Goal: Task Accomplishment & Management: Manage account settings

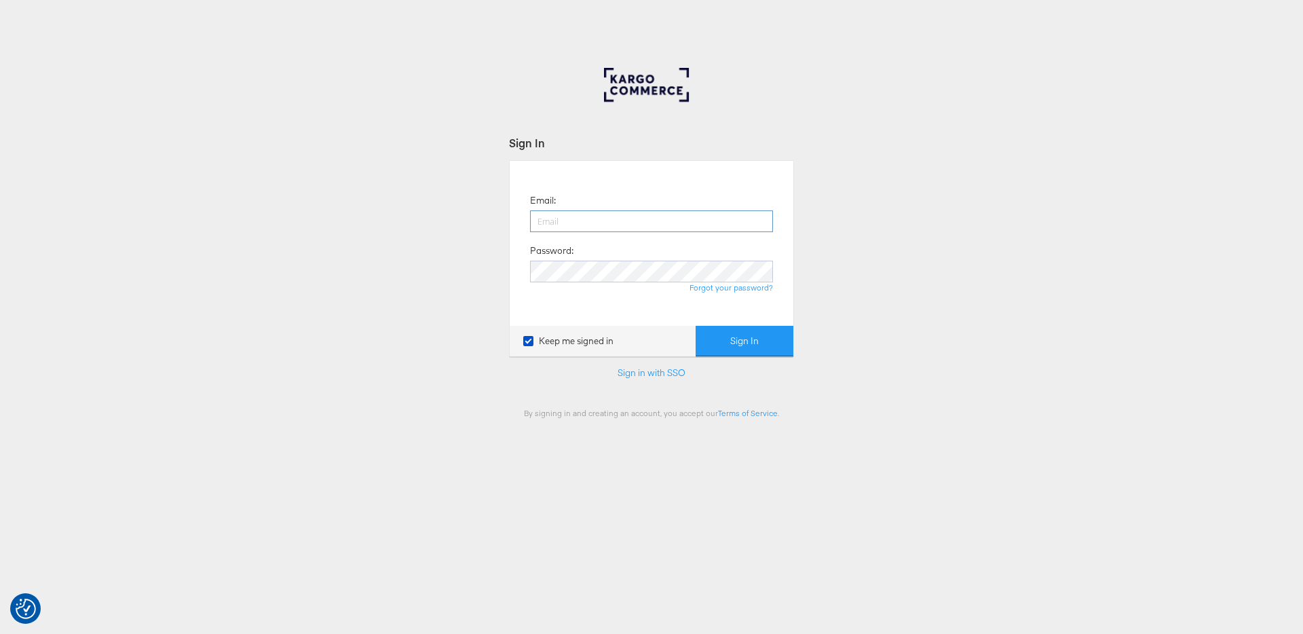
click at [604, 220] on input "email" at bounding box center [651, 221] width 243 height 22
type input "[PERSON_NAME][EMAIL_ADDRESS][DOMAIN_NAME]"
click at [695, 326] on button "Sign In" at bounding box center [744, 341] width 98 height 31
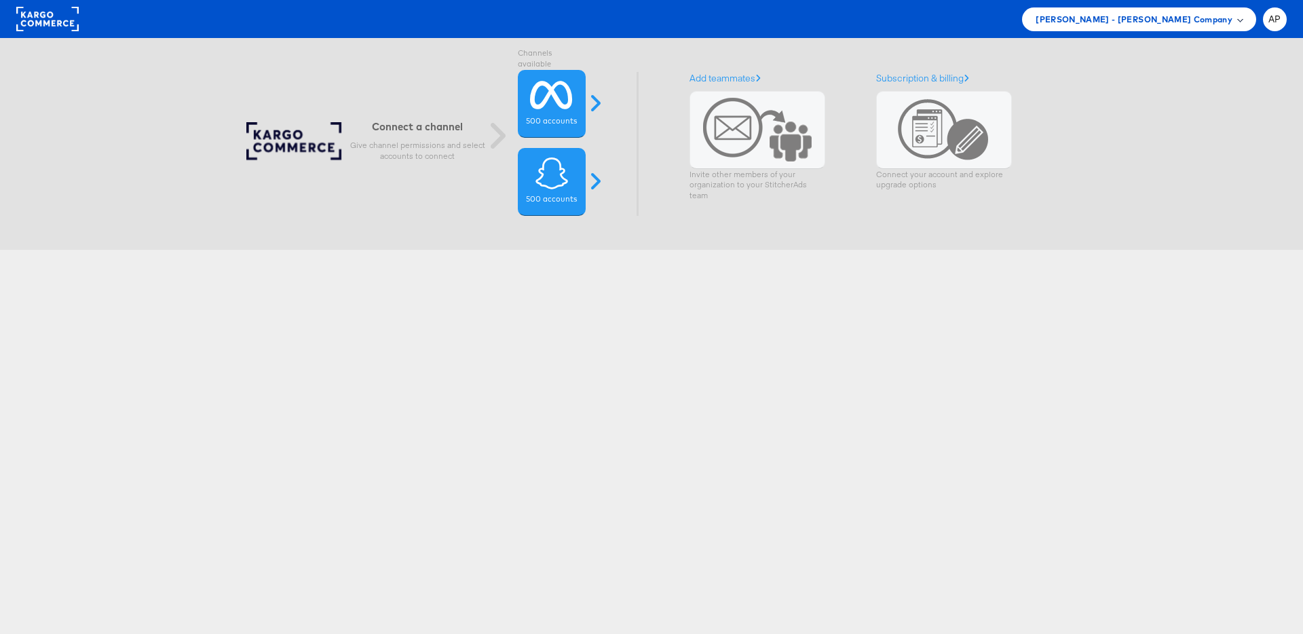
click at [1162, 16] on span "Mason - Alexis Bittar Company" at bounding box center [1133, 19] width 197 height 14
drag, startPoint x: 1161, startPoint y: 20, endPoint x: 980, endPoint y: 210, distance: 262.5
click at [1160, 20] on span "Mason - Alexis Bittar Company" at bounding box center [1133, 19] width 197 height 14
drag, startPoint x: 858, startPoint y: 320, endPoint x: 488, endPoint y: 96, distance: 433.2
click at [858, 320] on div "Connect a channel Give channel permissions and select accounts to connect Chann…" at bounding box center [651, 377] width 1303 height 678
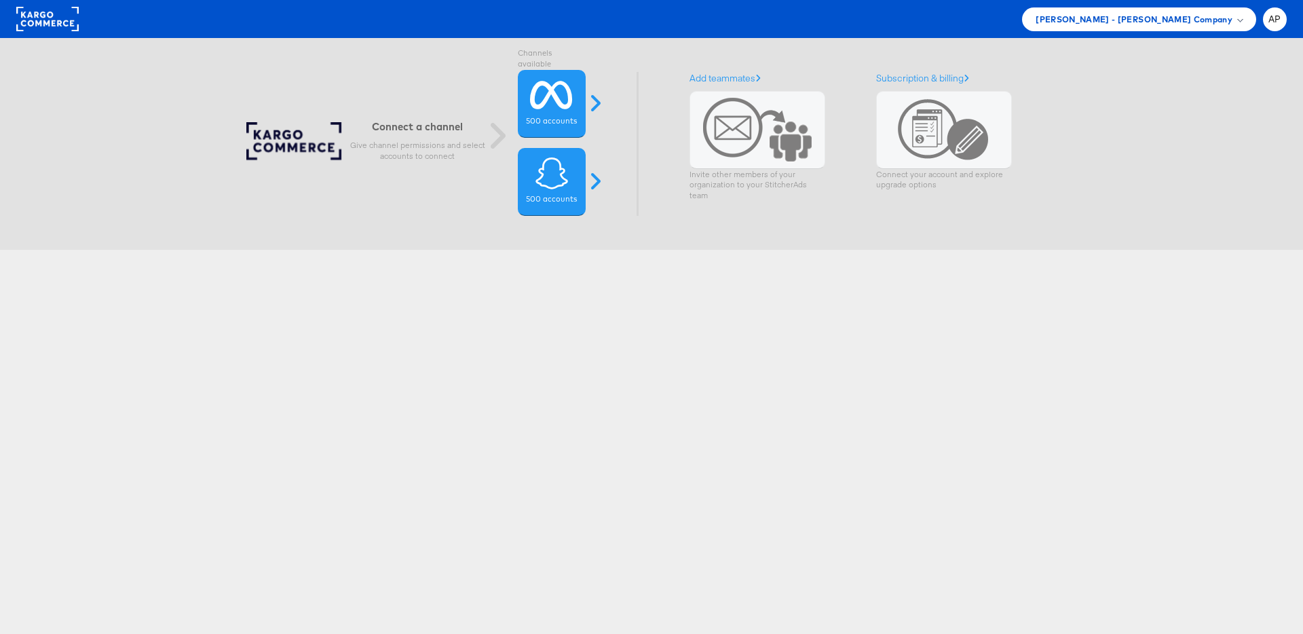
click at [45, 22] on rect at bounding box center [47, 19] width 62 height 24
click at [1171, 16] on span "[PERSON_NAME] - [PERSON_NAME] Company" at bounding box center [1133, 19] width 197 height 14
click at [1153, 41] on div at bounding box center [1188, 38] width 136 height 11
drag, startPoint x: 1161, startPoint y: 119, endPoint x: 1153, endPoint y: 120, distance: 8.3
click at [1161, 119] on div "Connect a channel Give channel permissions and select accounts to connect Chann…" at bounding box center [644, 144] width 1350 height 212
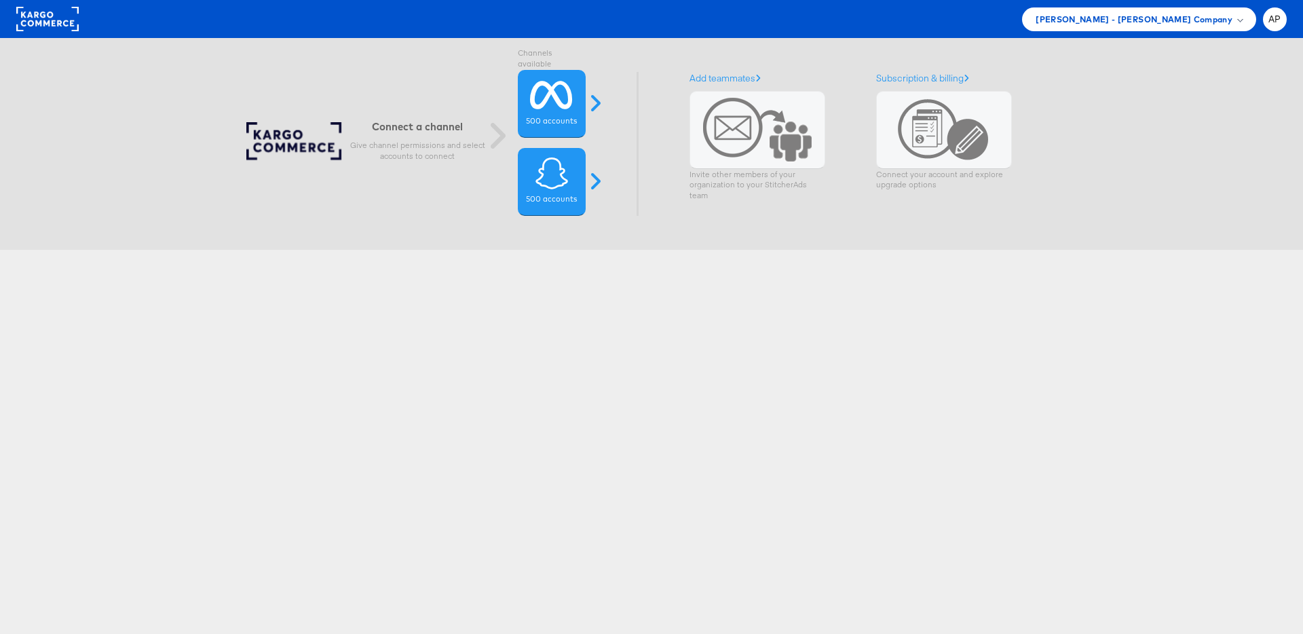
drag, startPoint x: 414, startPoint y: 136, endPoint x: 419, endPoint y: 176, distance: 41.1
click at [415, 136] on div "Connect a channel Give channel permissions and select accounts to connect" at bounding box center [417, 140] width 136 height 54
drag, startPoint x: 422, startPoint y: 182, endPoint x: 429, endPoint y: 177, distance: 8.8
click at [422, 182] on div "Connect a channel Give channel permissions and select accounts to connect Chann…" at bounding box center [415, 144] width 339 height 144
drag, startPoint x: 830, startPoint y: 303, endPoint x: 955, endPoint y: 142, distance: 203.1
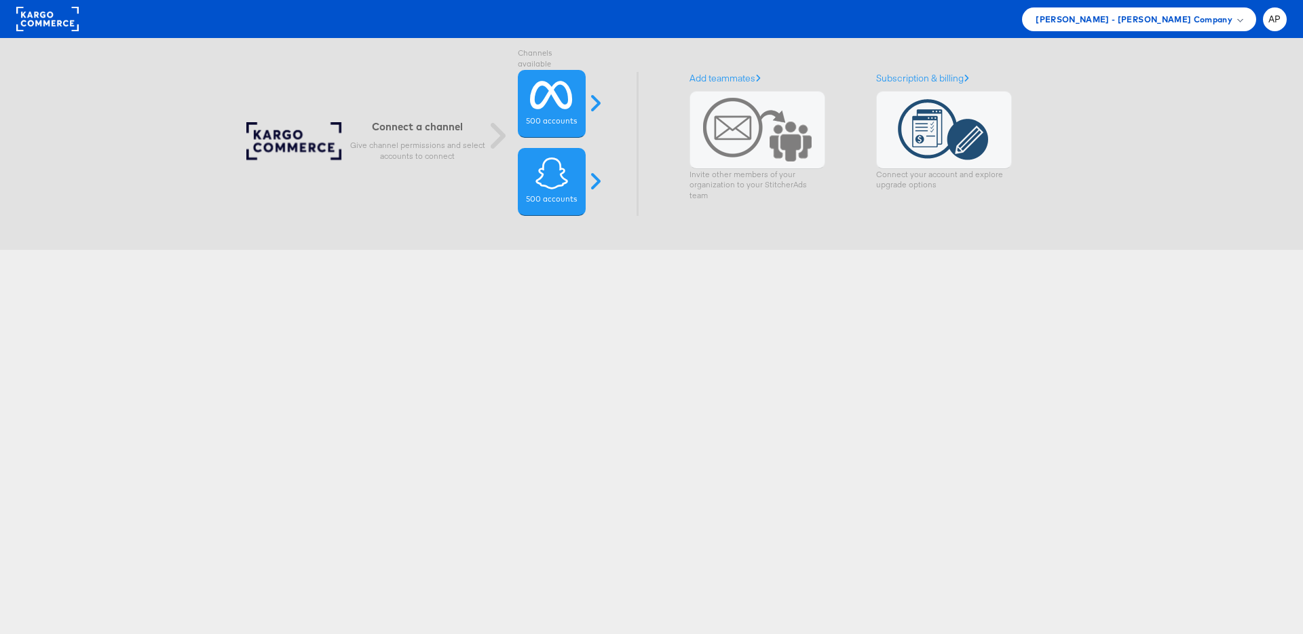
click at [836, 298] on div "Connect a channel Give channel permissions and select accounts to connect Chann…" at bounding box center [651, 377] width 1303 height 678
drag, startPoint x: 1121, startPoint y: 99, endPoint x: 1105, endPoint y: 96, distance: 16.6
click at [1121, 99] on div "Connect a channel Give channel permissions and select accounts to connect Chann…" at bounding box center [644, 144] width 1350 height 212
click at [1276, 18] on span "AP" at bounding box center [1274, 19] width 13 height 9
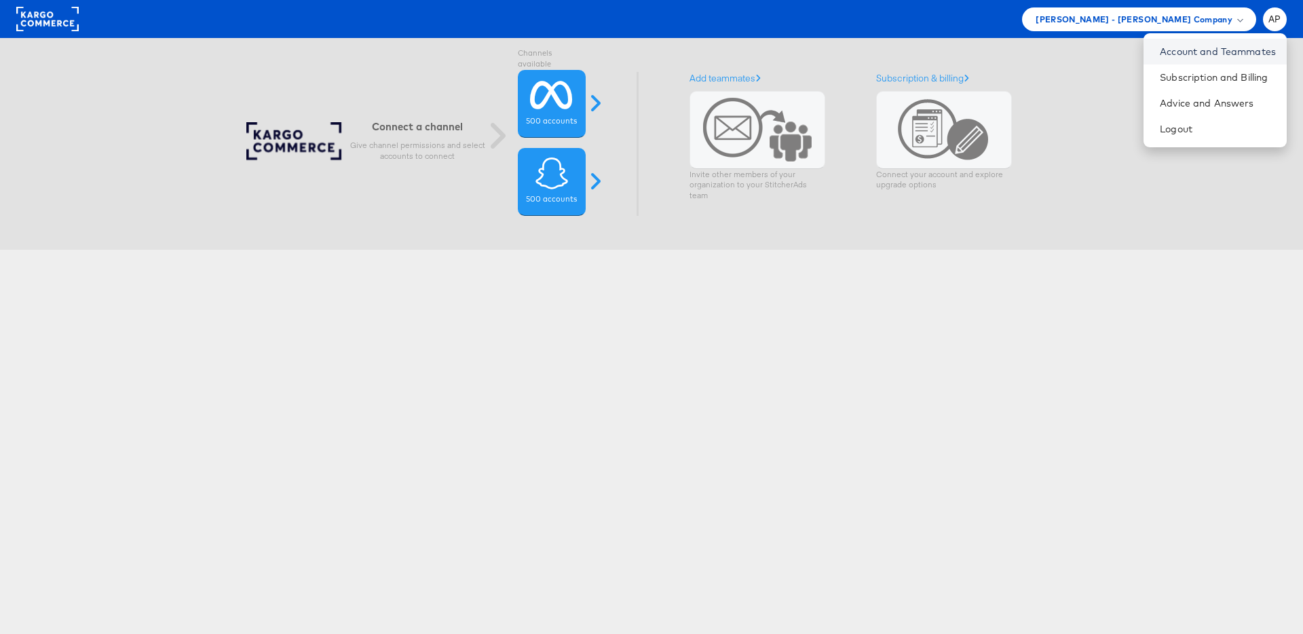
click at [1178, 51] on link "Account and Teammates" at bounding box center [1217, 52] width 116 height 14
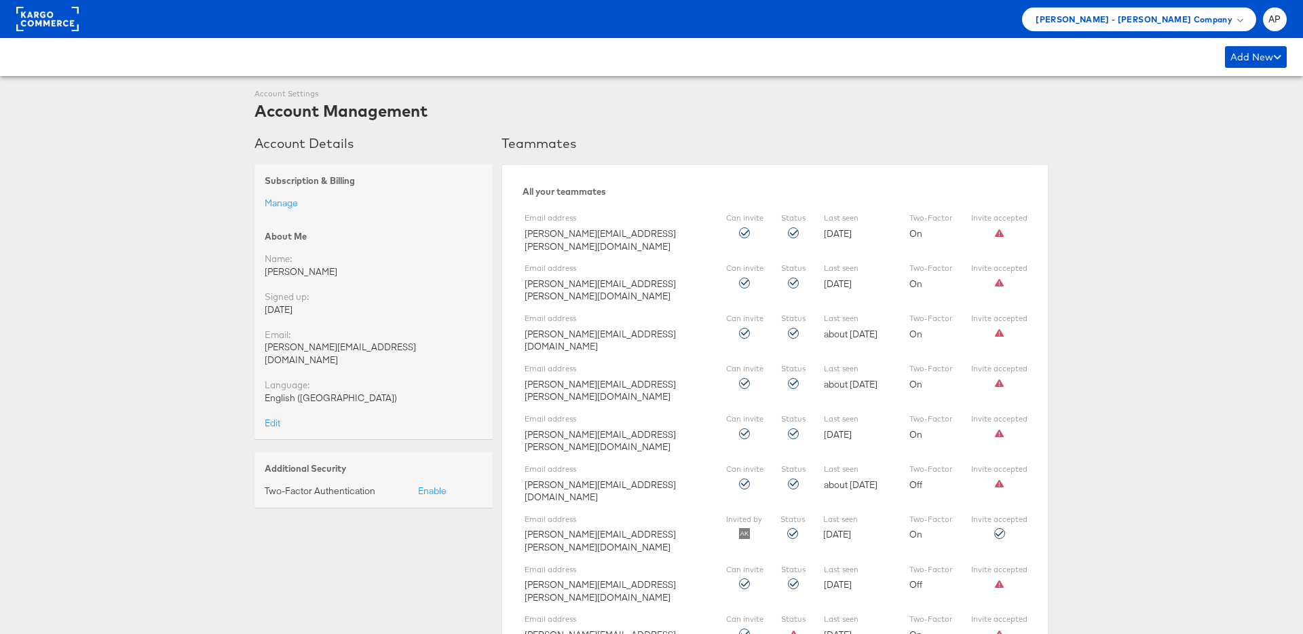
click at [1198, 16] on span "[PERSON_NAME] - [PERSON_NAME] Company" at bounding box center [1133, 19] width 197 height 14
click at [1147, 43] on div at bounding box center [1188, 38] width 136 height 11
click at [1145, 40] on div at bounding box center [1188, 38] width 136 height 11
click at [45, 19] on rect at bounding box center [47, 19] width 62 height 24
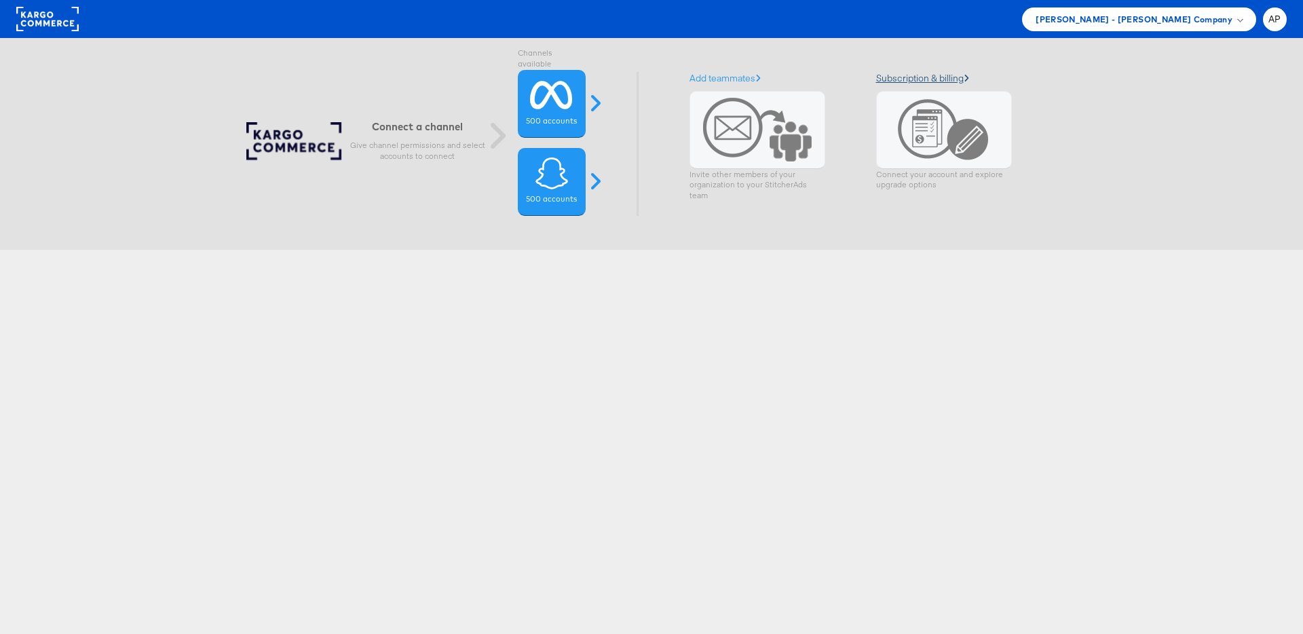
click at [921, 79] on link "Subscription & billing" at bounding box center [922, 78] width 93 height 12
drag, startPoint x: 545, startPoint y: 265, endPoint x: 419, endPoint y: 139, distance: 178.5
click at [531, 253] on div "Connect a channel Give channel permissions and select accounts to connect Chann…" at bounding box center [651, 377] width 1303 height 678
click at [411, 126] on h6 "Connect a channel" at bounding box center [417, 126] width 136 height 13
click at [557, 98] on icon at bounding box center [551, 95] width 43 height 34
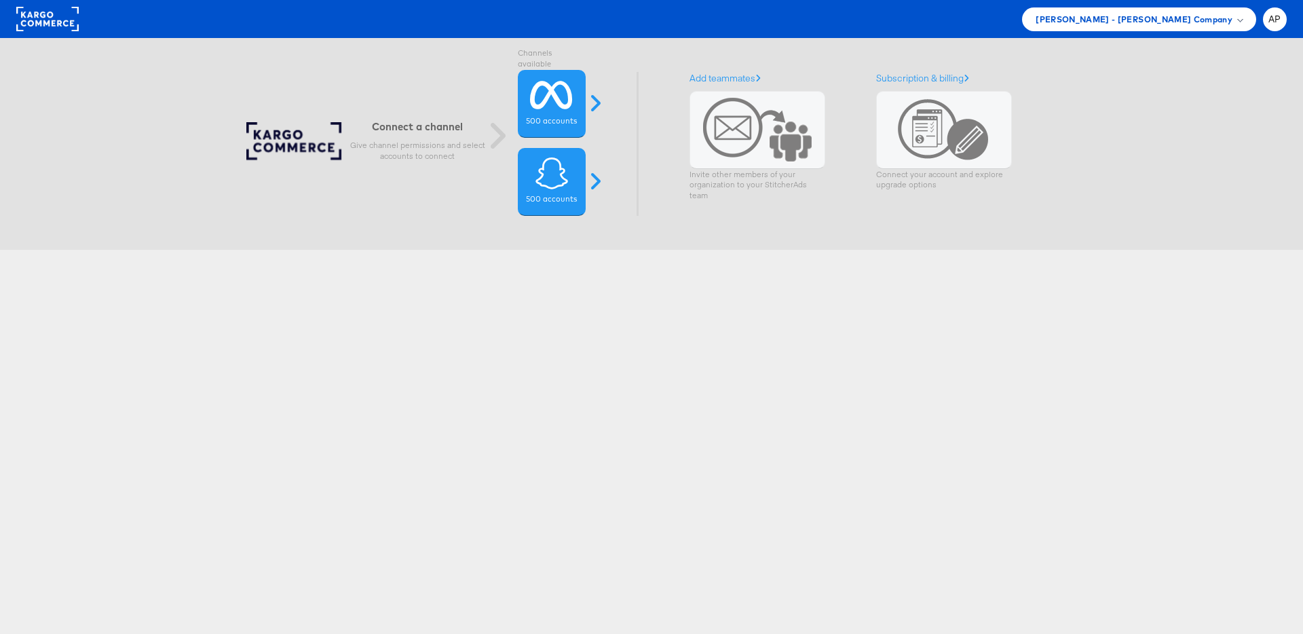
click at [510, 304] on div "Connect a channel Give channel permissions and select accounts to connect Chann…" at bounding box center [651, 377] width 1303 height 678
click at [1157, 17] on span "[PERSON_NAME] - [PERSON_NAME] Company" at bounding box center [1133, 19] width 197 height 14
drag, startPoint x: 168, startPoint y: 33, endPoint x: 7, endPoint y: 24, distance: 161.0
click at [111, 33] on div "Mason - Alexis Bittar Company AP Account and Teammates Subscription and Billing…" at bounding box center [651, 19] width 1303 height 38
click at [28, 22] on rect at bounding box center [47, 19] width 62 height 24
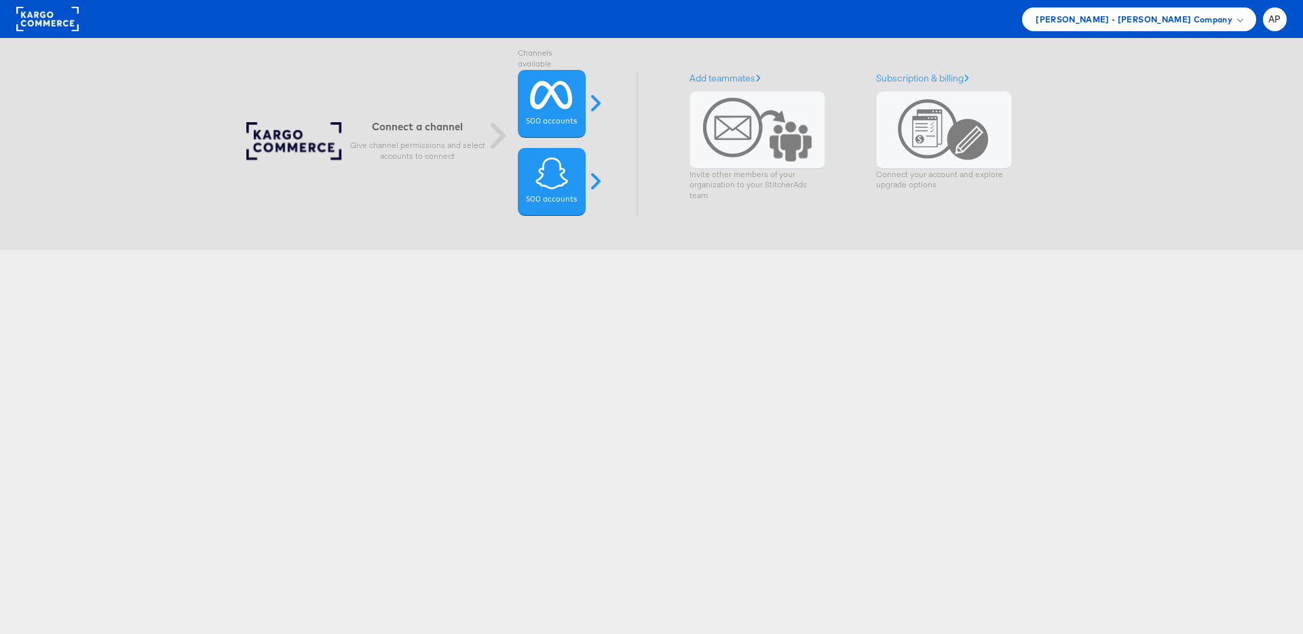
drag, startPoint x: 1012, startPoint y: 334, endPoint x: 986, endPoint y: 296, distance: 45.0
click at [1008, 329] on div "Connect a channel Give channel permissions and select accounts to connect Chann…" at bounding box center [651, 377] width 1303 height 678
click at [1004, 331] on div "Connect a channel Give channel permissions and select accounts to connect Chann…" at bounding box center [651, 377] width 1303 height 678
drag, startPoint x: 744, startPoint y: 319, endPoint x: 732, endPoint y: 295, distance: 26.4
click at [744, 318] on div "Connect a channel Give channel permissions and select accounts to connect Chann…" at bounding box center [651, 377] width 1303 height 678
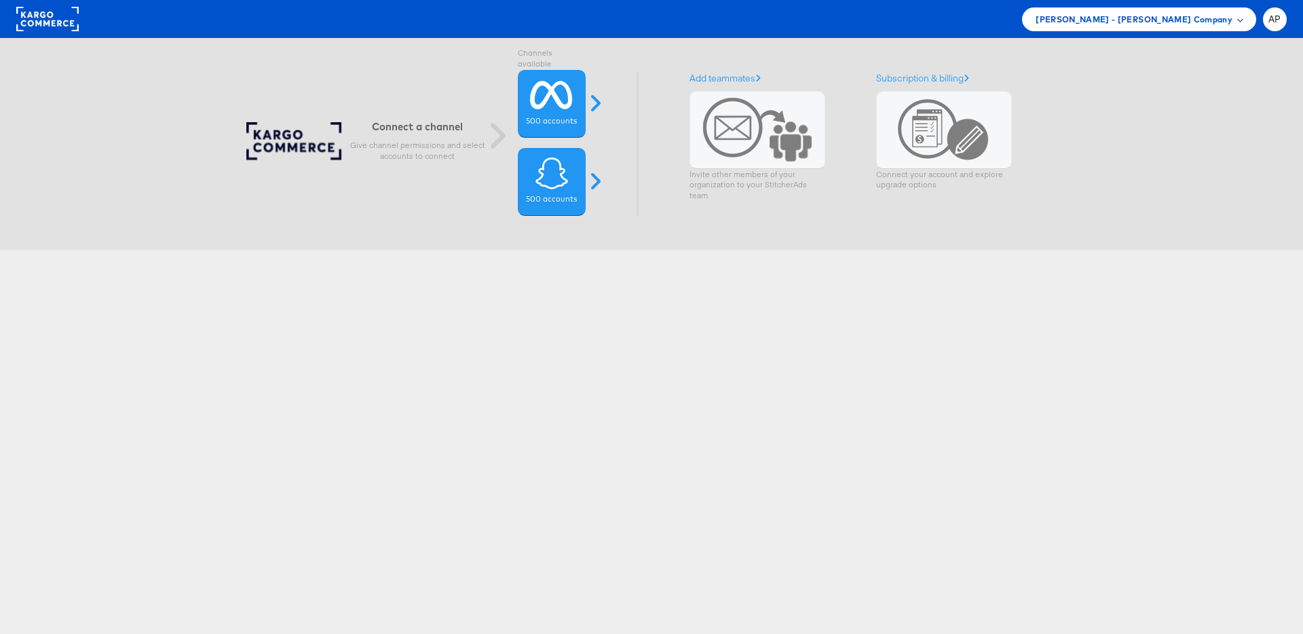
click at [1150, 23] on span "[PERSON_NAME] - [PERSON_NAME] Company" at bounding box center [1133, 19] width 197 height 14
click at [509, 334] on div "Connect a channel Give channel permissions and select accounts to connect Chann…" at bounding box center [651, 377] width 1303 height 678
click at [784, 368] on div "Connect a channel Give channel permissions and select accounts to connect Chann…" at bounding box center [651, 377] width 1303 height 678
drag, startPoint x: 1151, startPoint y: 111, endPoint x: 733, endPoint y: 387, distance: 501.2
click at [1151, 111] on div "Connect a channel Give channel permissions and select accounts to connect Chann…" at bounding box center [644, 144] width 1350 height 212
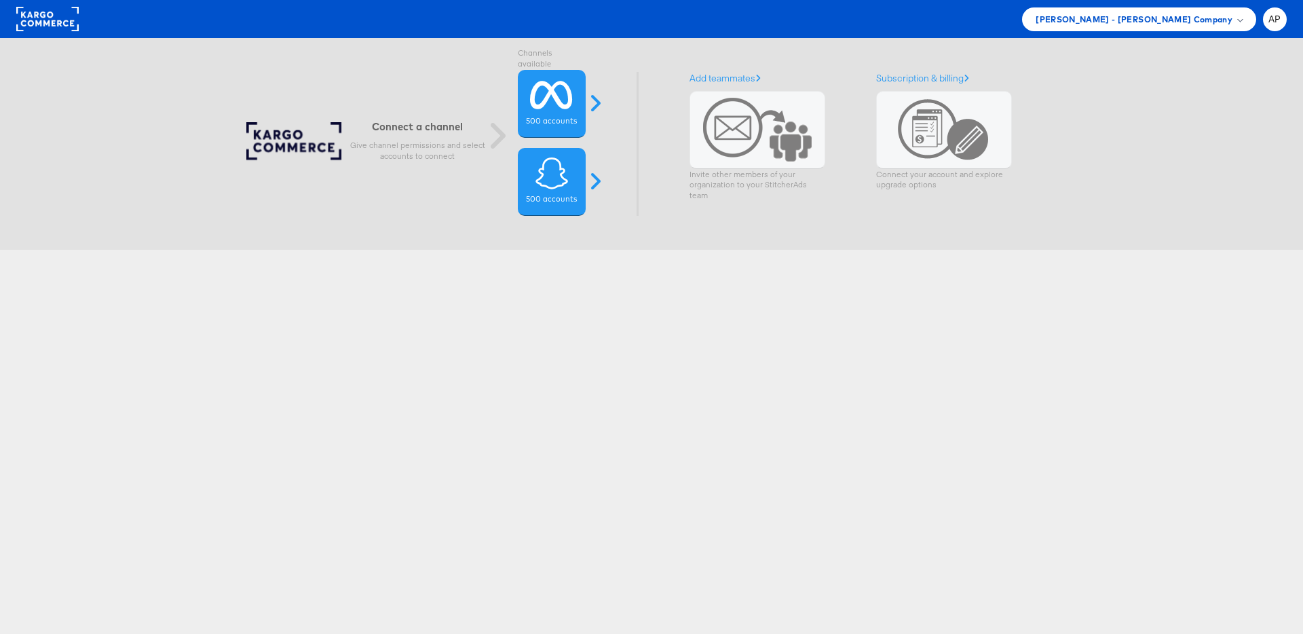
click at [714, 383] on div "Connect a channel Give channel permissions and select accounts to connect Chann…" at bounding box center [651, 377] width 1303 height 678
click at [734, 376] on div "Connect a channel Give channel permissions and select accounts to connect Chann…" at bounding box center [651, 377] width 1303 height 678
click at [704, 309] on div "Connect a channel Give channel permissions and select accounts to connect Chann…" at bounding box center [651, 377] width 1303 height 678
click at [552, 330] on div "Connect a channel Give channel permissions and select accounts to connect Chann…" at bounding box center [651, 377] width 1303 height 678
click at [757, 328] on div "Connect a channel Give channel permissions and select accounts to connect Chann…" at bounding box center [651, 377] width 1303 height 678
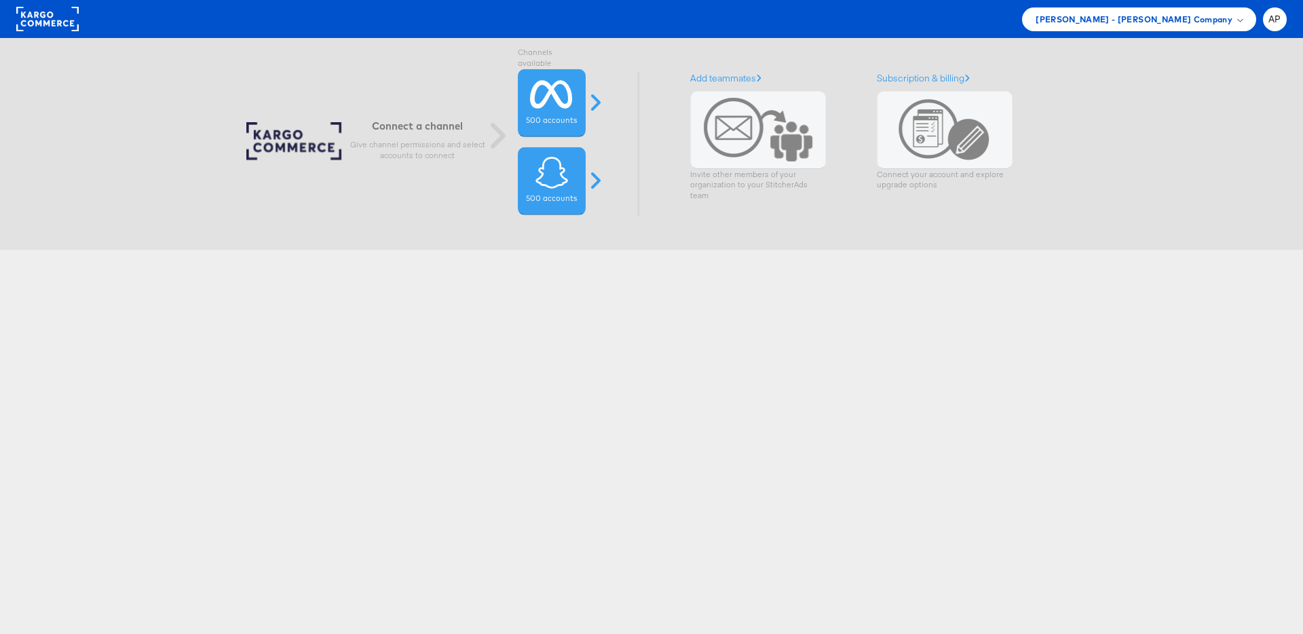
click at [679, 418] on div "Connect a channel Give channel permissions and select accounts to connect Chann…" at bounding box center [651, 377] width 1303 height 678
click at [878, 372] on div "Connect a channel Give channel permissions and select accounts to connect Chann…" at bounding box center [651, 377] width 1303 height 678
drag, startPoint x: 718, startPoint y: 391, endPoint x: 709, endPoint y: 383, distance: 12.0
click at [718, 391] on div "Connect a channel Give channel permissions and select accounts to connect Chann…" at bounding box center [651, 377] width 1303 height 678
click at [1164, 20] on span "[PERSON_NAME] - [PERSON_NAME] Company" at bounding box center [1133, 19] width 197 height 14
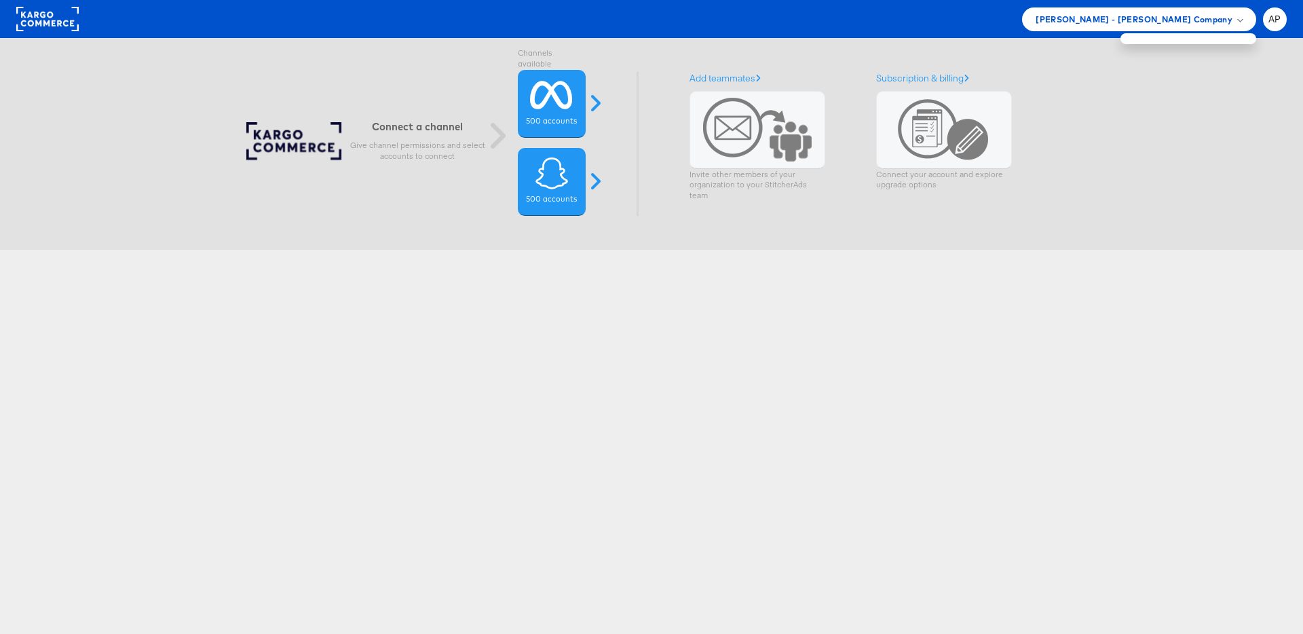
drag, startPoint x: 662, startPoint y: 315, endPoint x: 610, endPoint y: 229, distance: 100.2
click at [661, 313] on div "Connect a channel Give channel permissions and select accounts to connect Chann…" at bounding box center [651, 377] width 1303 height 678
drag, startPoint x: 673, startPoint y: 288, endPoint x: 668, endPoint y: 275, distance: 13.4
click at [673, 288] on div "Connect a channel Give channel permissions and select accounts to connect Chann…" at bounding box center [651, 377] width 1303 height 678
